Goal: Information Seeking & Learning: Learn about a topic

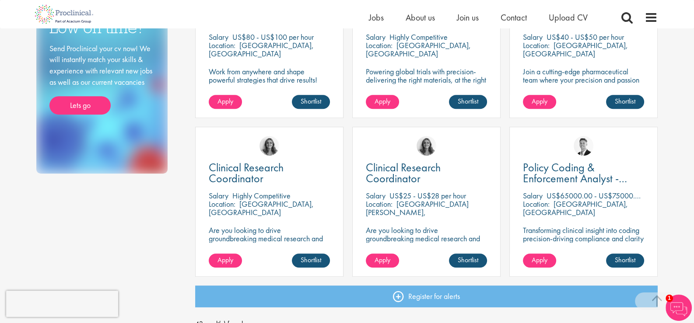
scroll to position [569, 0]
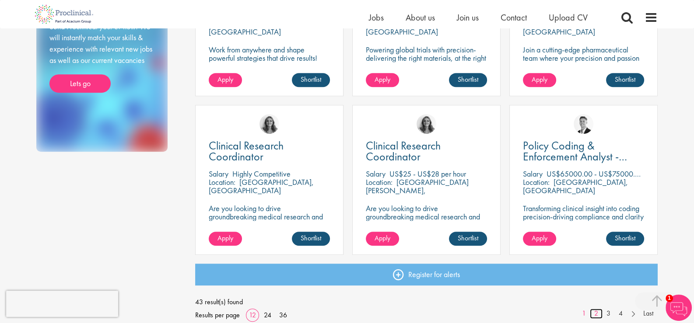
click at [594, 314] on link "2" at bounding box center [596, 314] width 13 height 10
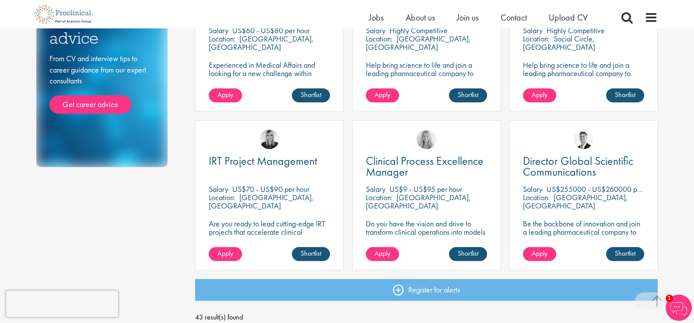
scroll to position [569, 0]
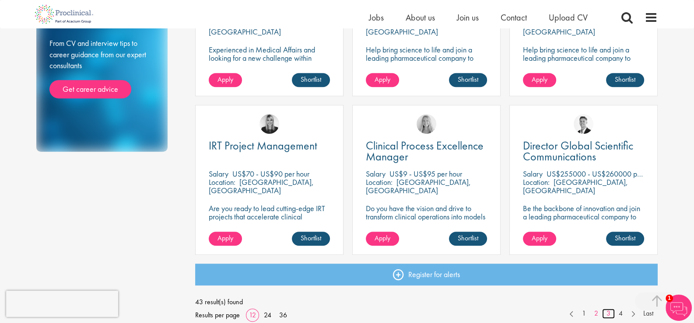
click at [610, 313] on link "3" at bounding box center [608, 314] width 13 height 10
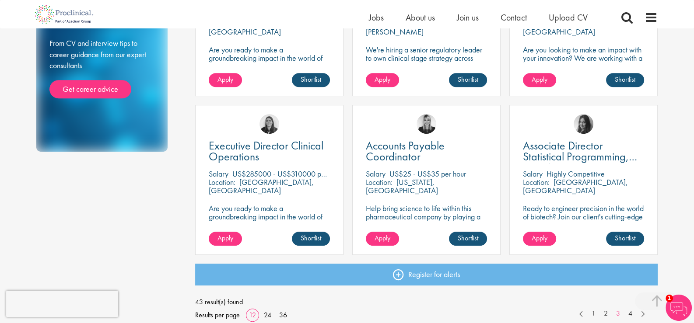
scroll to position [613, 0]
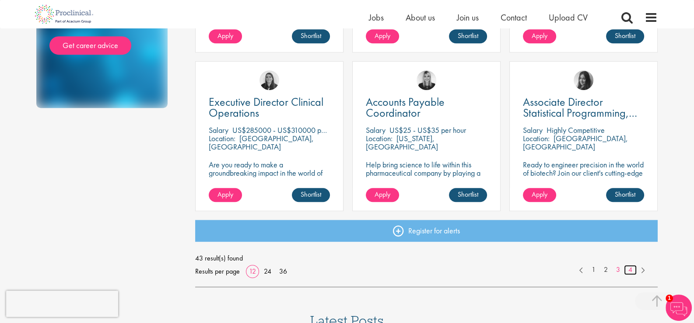
click at [630, 268] on link "4" at bounding box center [630, 270] width 13 height 10
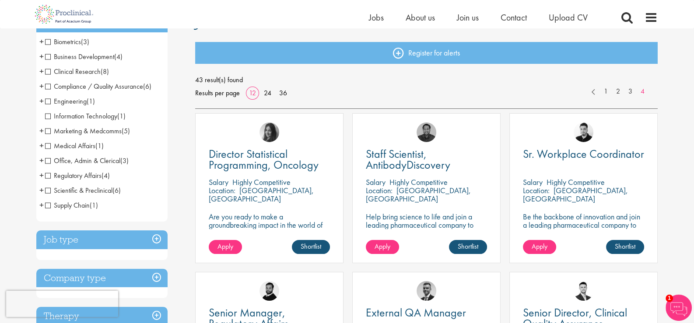
scroll to position [43, 0]
